Goal: Information Seeking & Learning: Learn about a topic

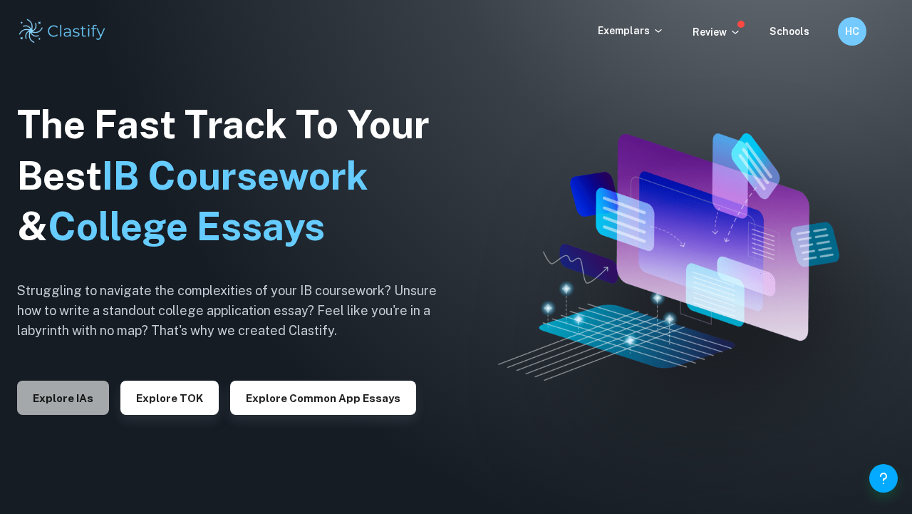
click at [81, 398] on button "Explore IAs" at bounding box center [63, 397] width 92 height 34
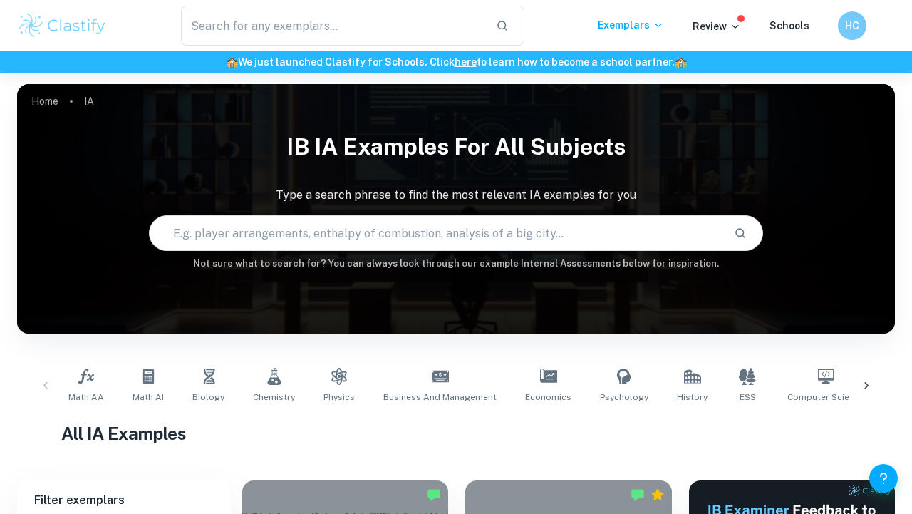
scroll to position [128, 0]
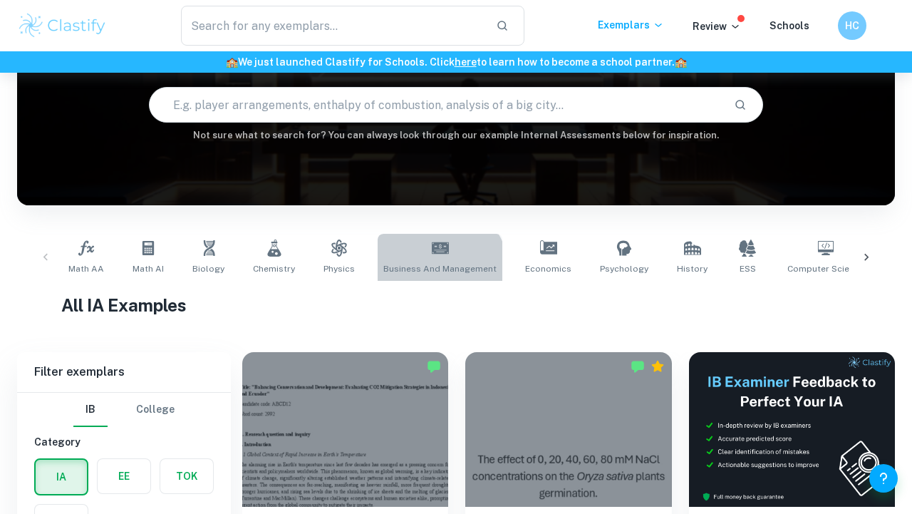
click at [425, 274] on span "Business and Management" at bounding box center [439, 268] width 113 height 13
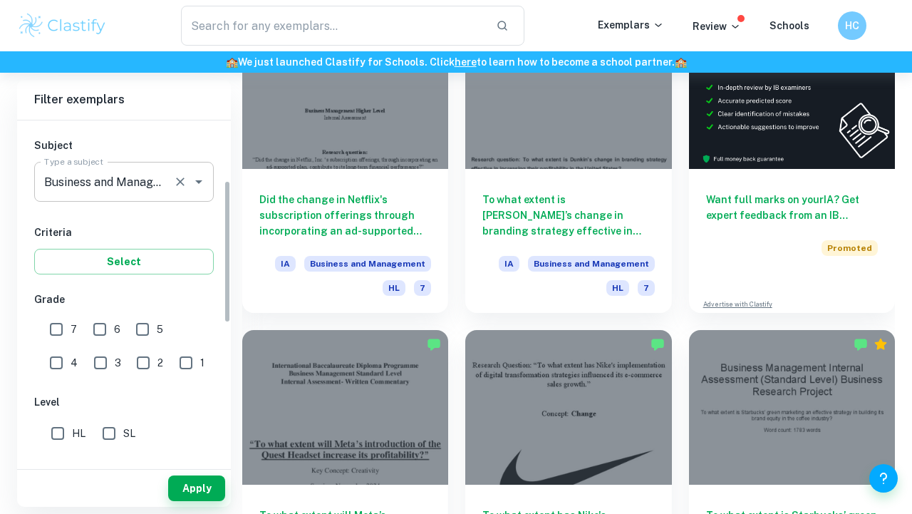
scroll to position [144, 0]
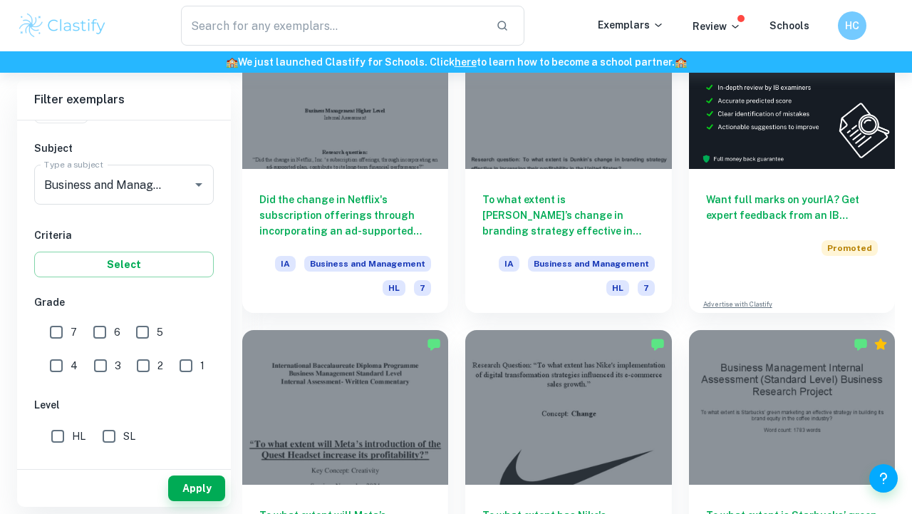
click at [75, 325] on span "7" at bounding box center [74, 332] width 6 height 16
click at [71, 325] on input "7" at bounding box center [56, 332] width 28 height 28
checkbox input "true"
click at [66, 430] on input "HL" at bounding box center [57, 436] width 28 height 28
checkbox input "true"
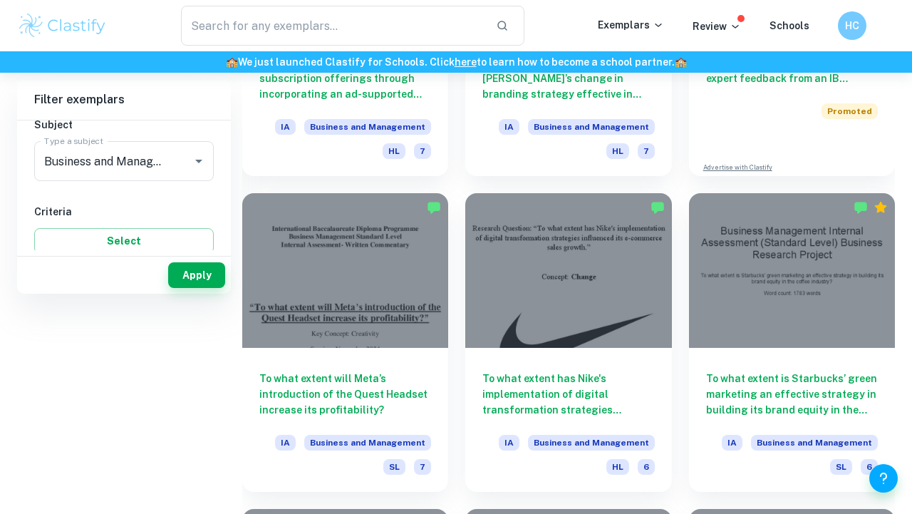
scroll to position [0, 0]
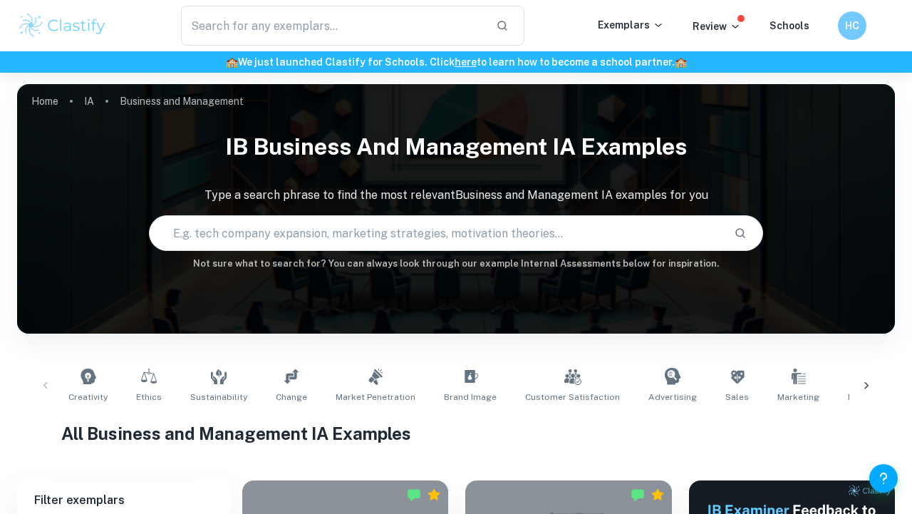
click at [373, 252] on input "text" at bounding box center [436, 233] width 573 height 40
type input "strategy"
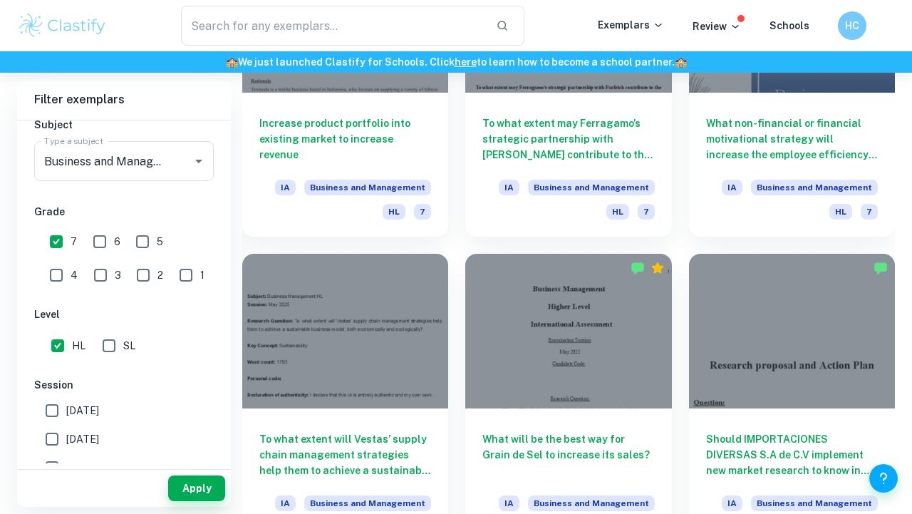
scroll to position [1671, 0]
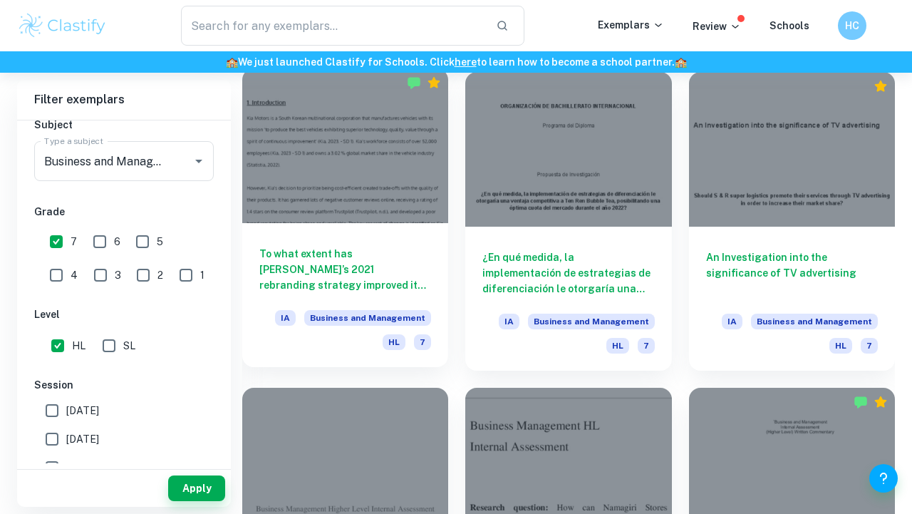
click at [349, 266] on h6 "To what extent has [PERSON_NAME]’s 2021 rebranding strategy improved its profit…" at bounding box center [345, 269] width 172 height 47
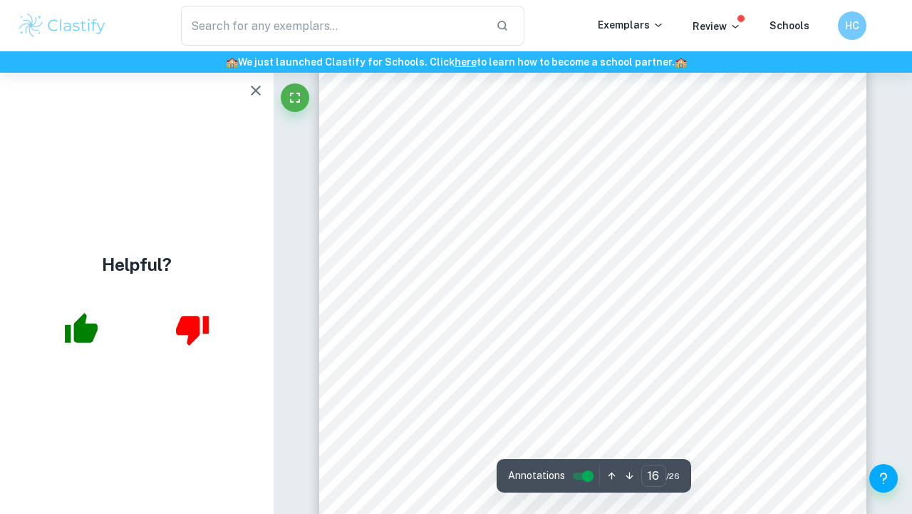
scroll to position [10723, 0]
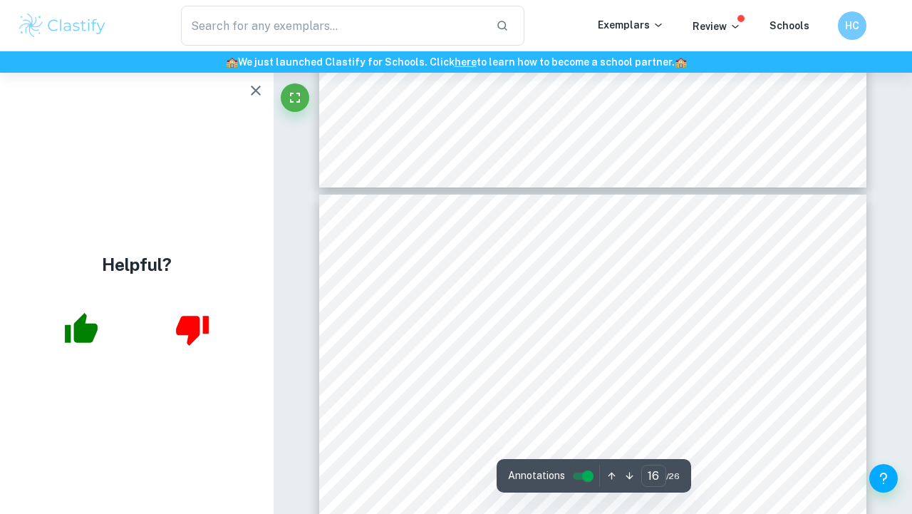
type input "17"
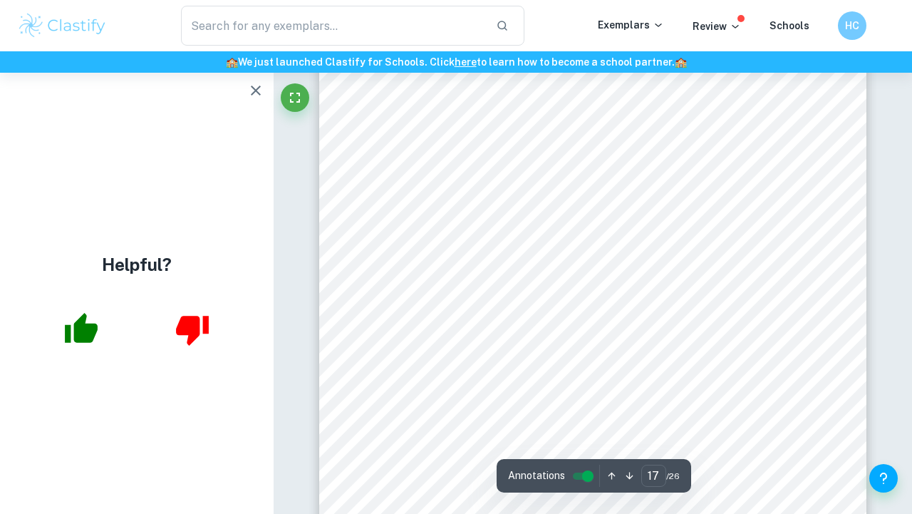
scroll to position [11492, 0]
